Goal: Task Accomplishment & Management: Use online tool/utility

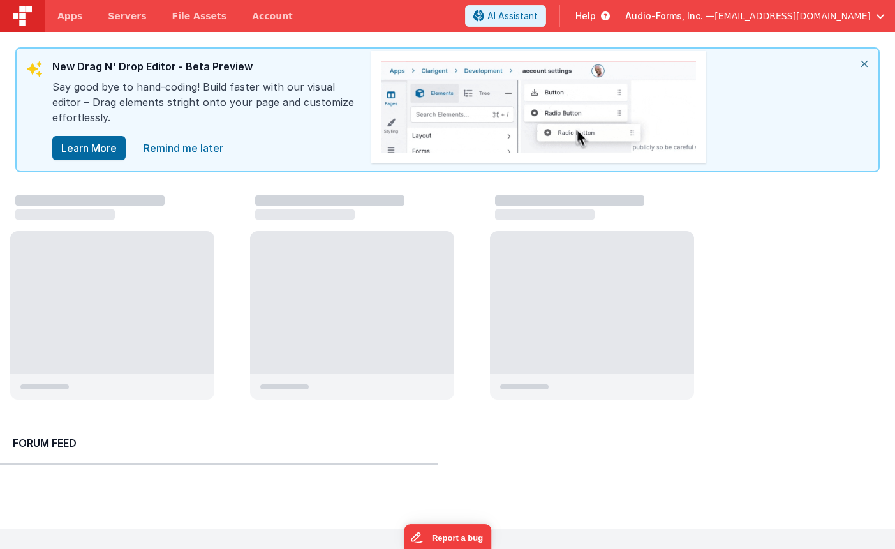
click at [156, 275] on div at bounding box center [112, 302] width 204 height 143
click at [177, 246] on div at bounding box center [112, 302] width 204 height 143
click at [129, 277] on div at bounding box center [112, 302] width 204 height 143
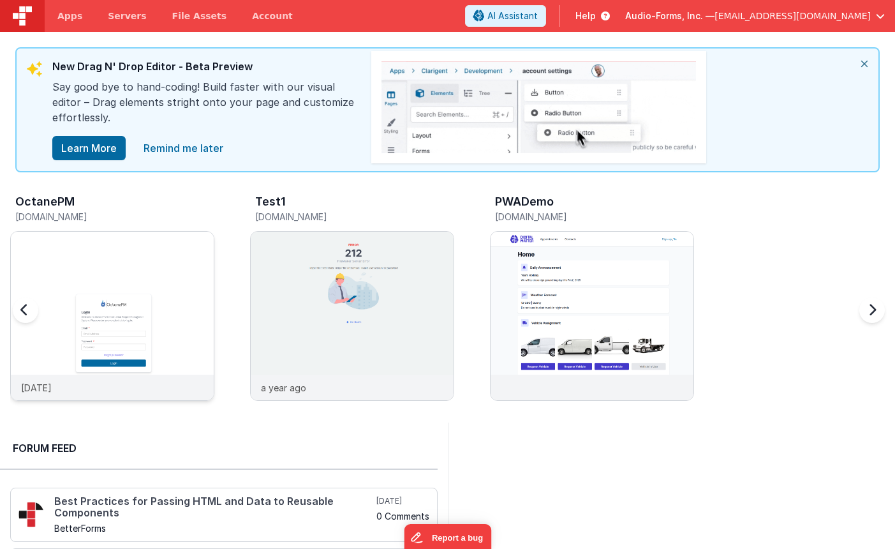
click at [184, 256] on img at bounding box center [112, 333] width 203 height 203
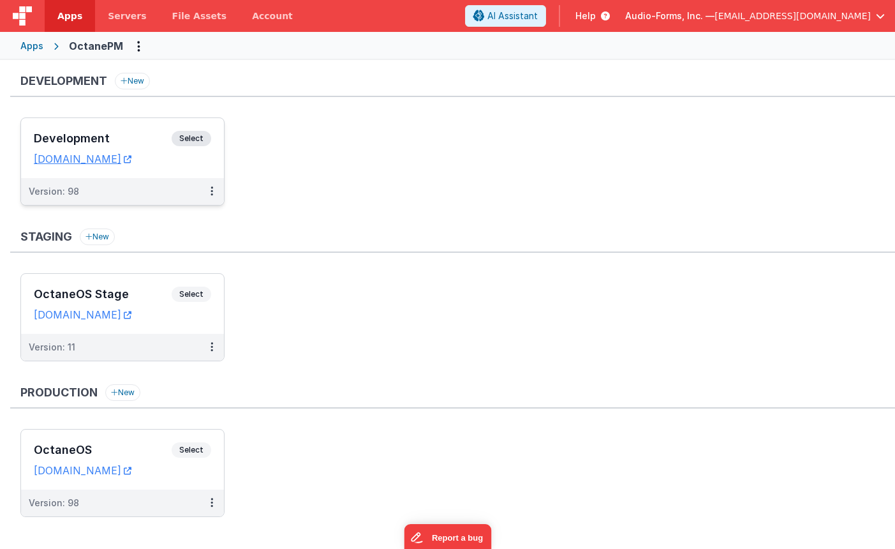
click at [148, 140] on h3 "Development" at bounding box center [103, 138] width 138 height 13
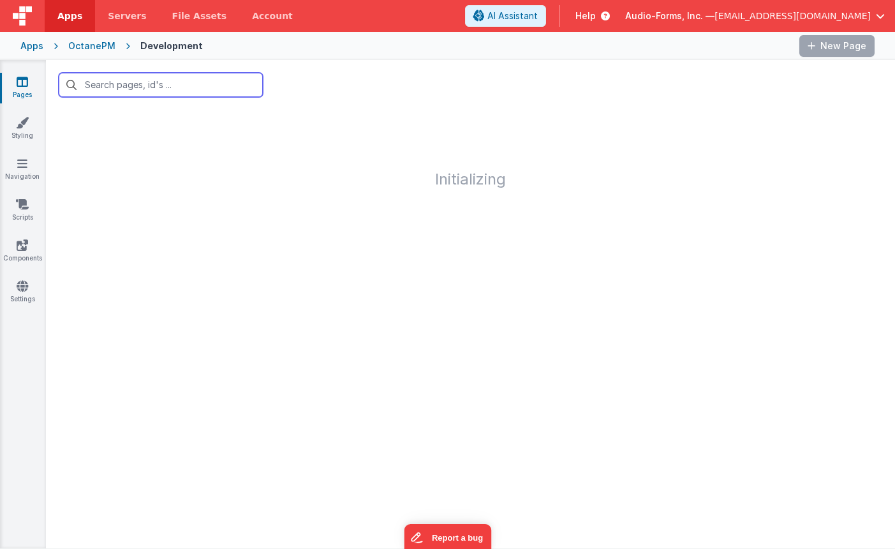
click at [185, 87] on input "text" at bounding box center [161, 85] width 204 height 24
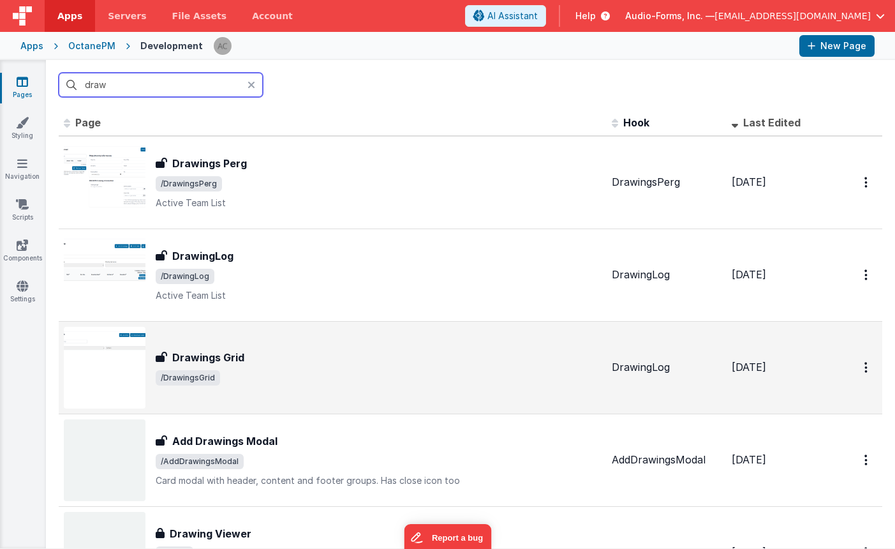
type input "draw"
click at [255, 350] on div "Drawings Grid" at bounding box center [379, 357] width 446 height 15
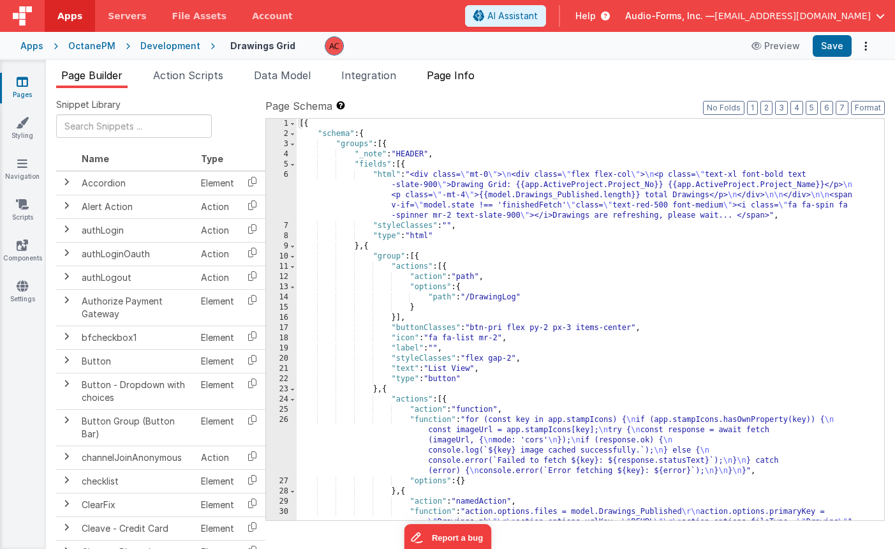
click at [451, 80] on span "Page Info" at bounding box center [451, 75] width 48 height 13
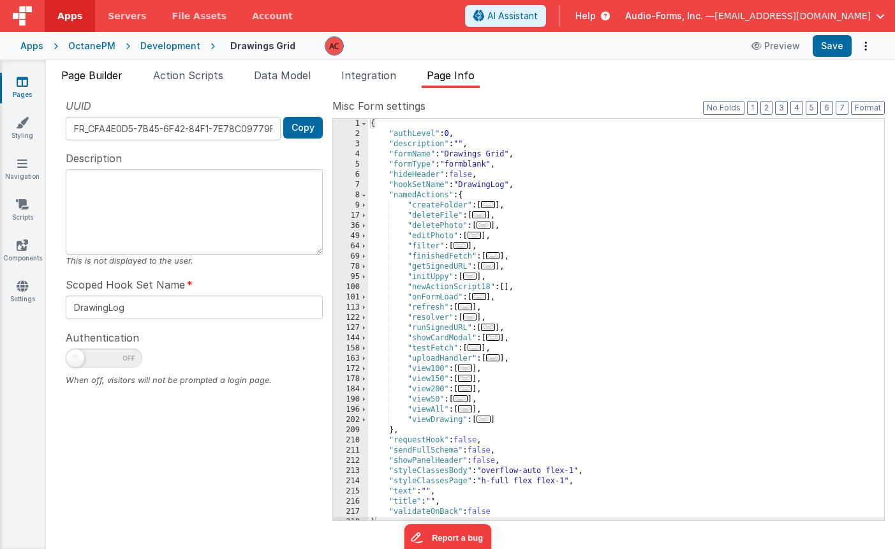
click at [107, 72] on span "Page Builder" at bounding box center [91, 75] width 61 height 13
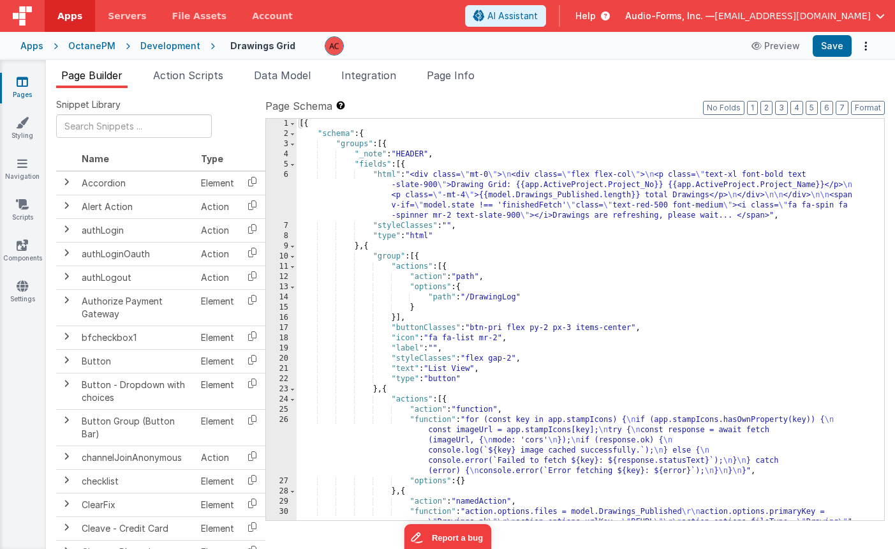
click at [328, 180] on div "[{ "schema" : { "groups" : [{ "_note" : "HEADER" , "fields" : [{ "html" : "<div…" at bounding box center [590, 330] width 587 height 422
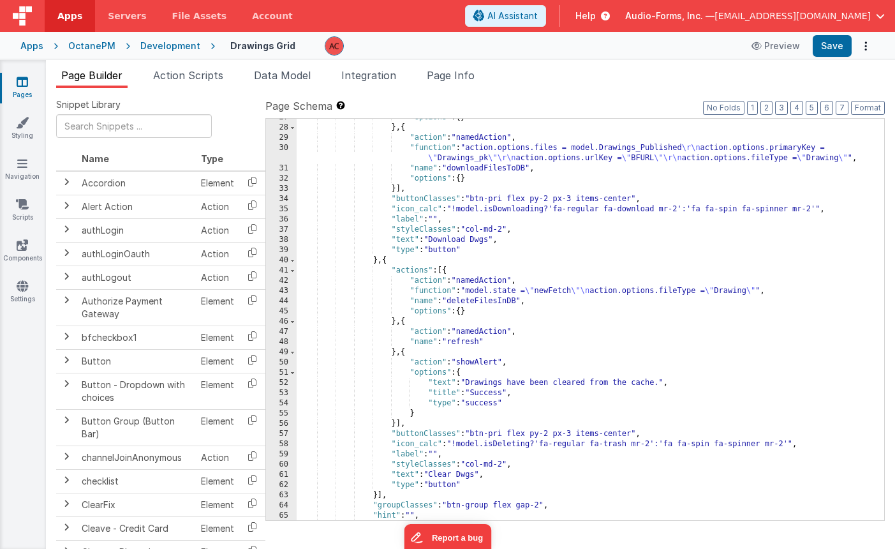
scroll to position [434, 0]
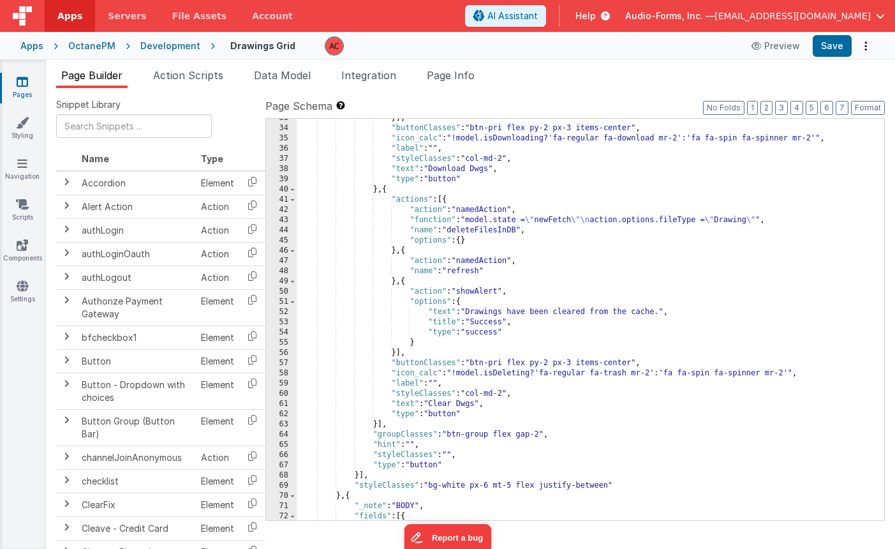
click at [339, 250] on div "}] , "buttonClasses" : "btn-pri flex py-2 px-3 items-center" , "icon_calc" : "!…" at bounding box center [590, 369] width 587 height 513
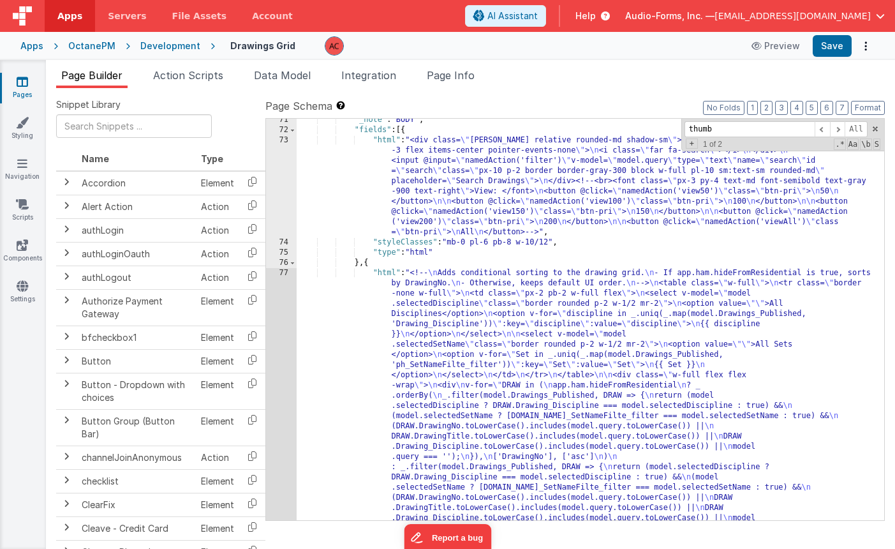
scroll to position [820, 0]
type input "thumb"
click at [346, 292] on div ""_note" : "BODY" , "fields" : [{ "html" : "<div class= \" max-w-sm relative rou…" at bounding box center [590, 525] width 587 height 820
click at [284, 272] on div "77" at bounding box center [281, 472] width 31 height 408
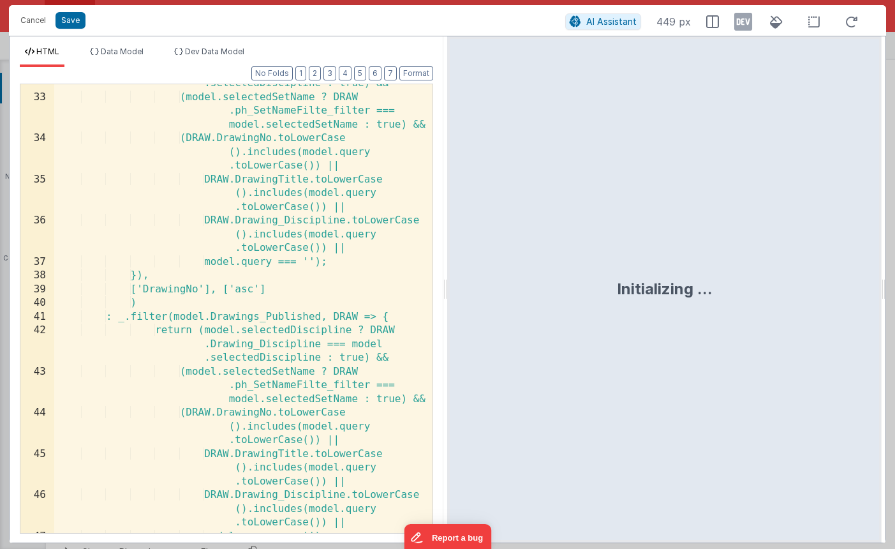
scroll to position [584, 0]
click at [181, 373] on div "return (model.selectedDiscipline ? DRAW .Drawing_Discipline === model .selected…" at bounding box center [243, 300] width 378 height 503
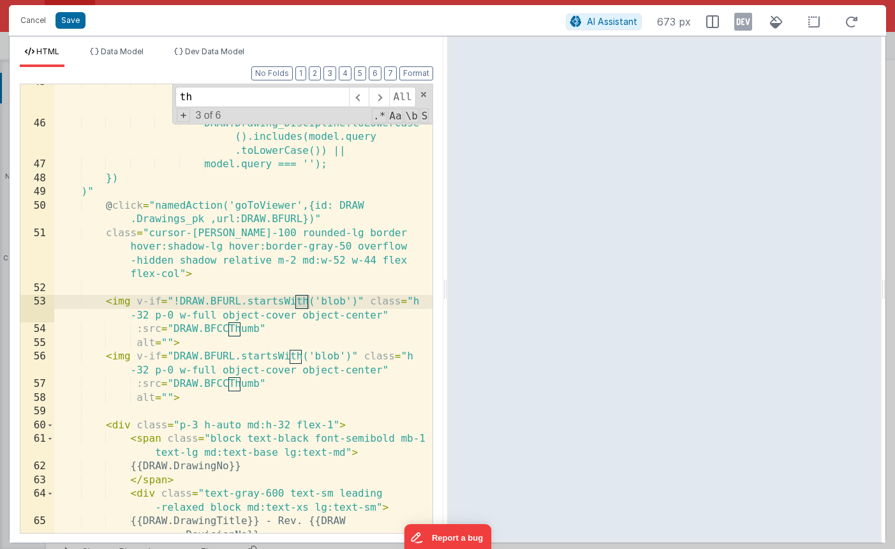
scroll to position [955, 0]
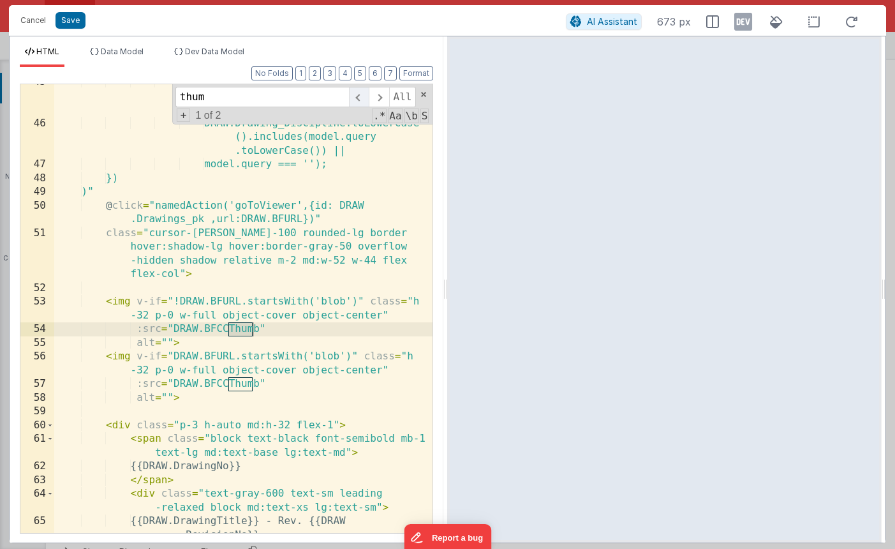
type input "thum"
click at [360, 96] on span at bounding box center [359, 97] width 20 height 20
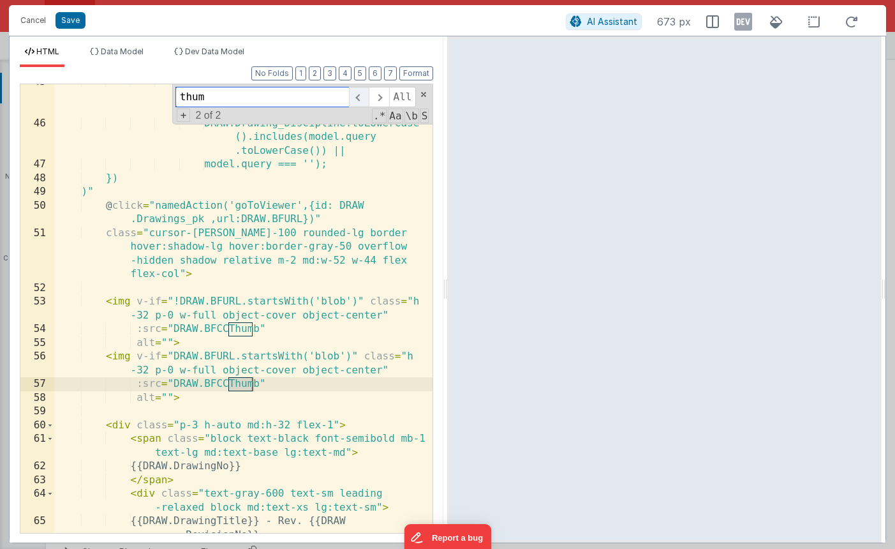
click at [360, 96] on span at bounding box center [359, 97] width 20 height 20
